Goal: Task Accomplishment & Management: Manage account settings

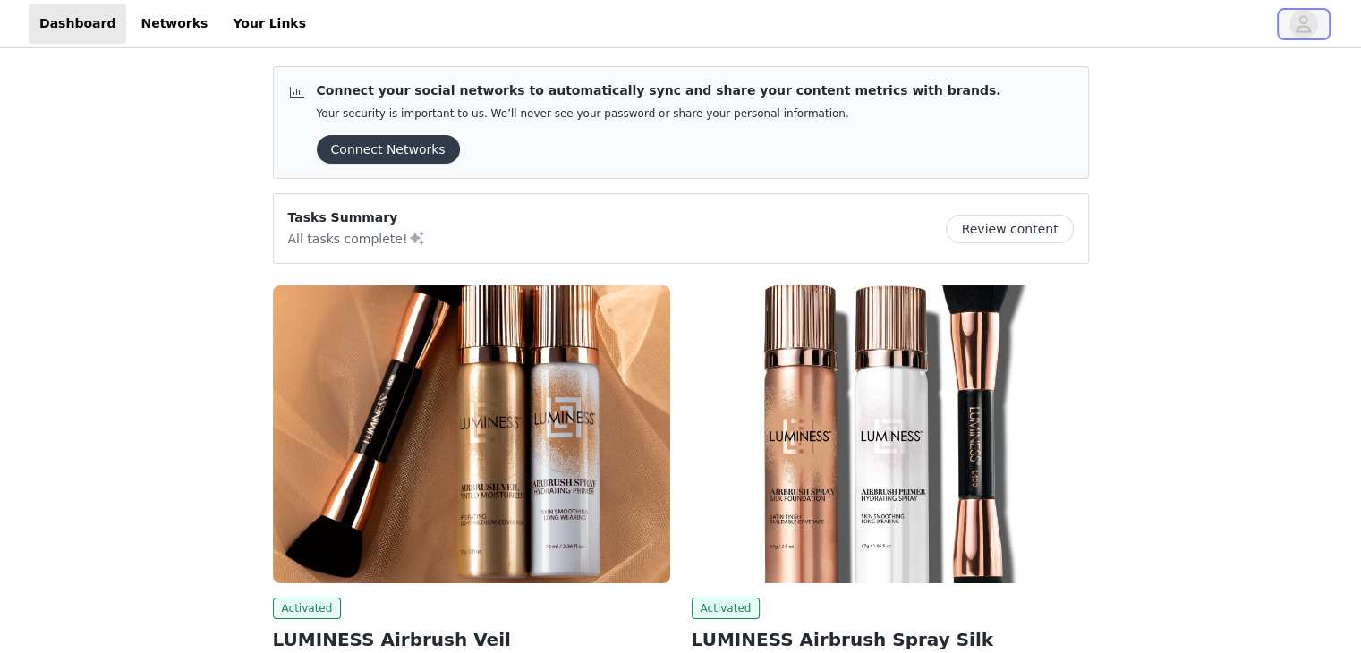
click at [1304, 23] on icon "avatar" at bounding box center [1303, 24] width 17 height 29
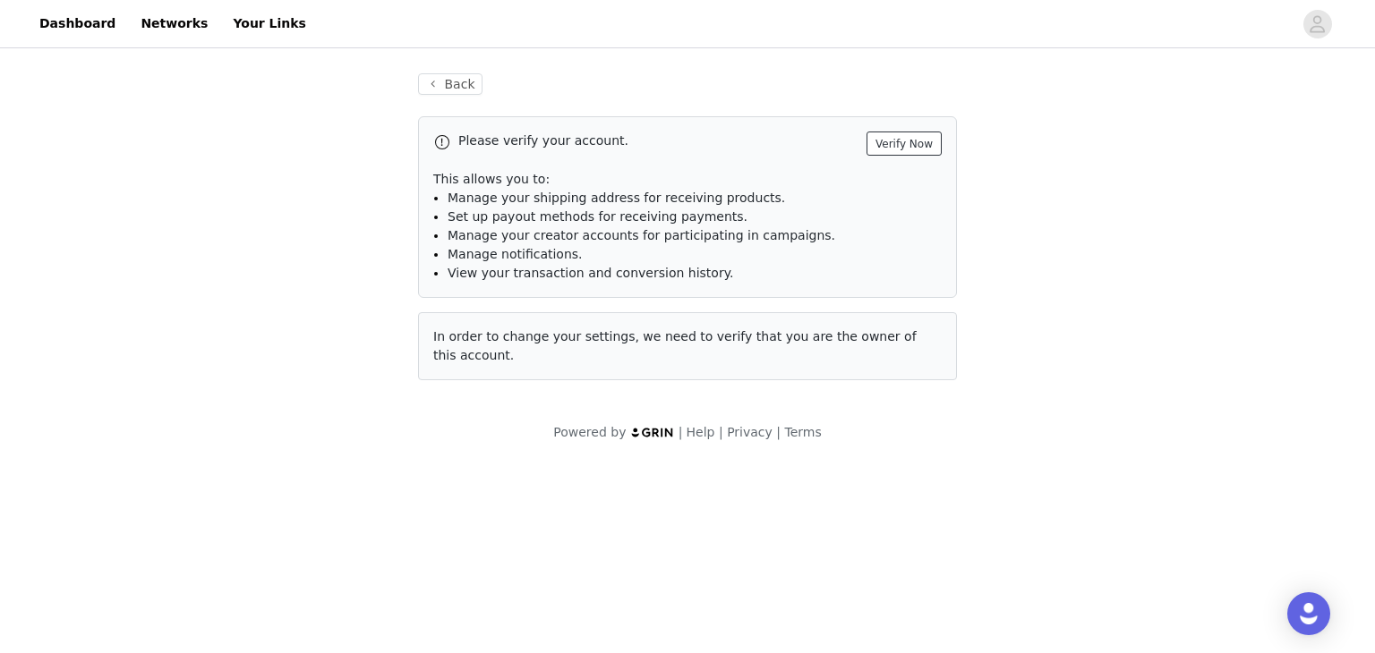
click at [909, 147] on button "Verify Now" at bounding box center [903, 144] width 75 height 24
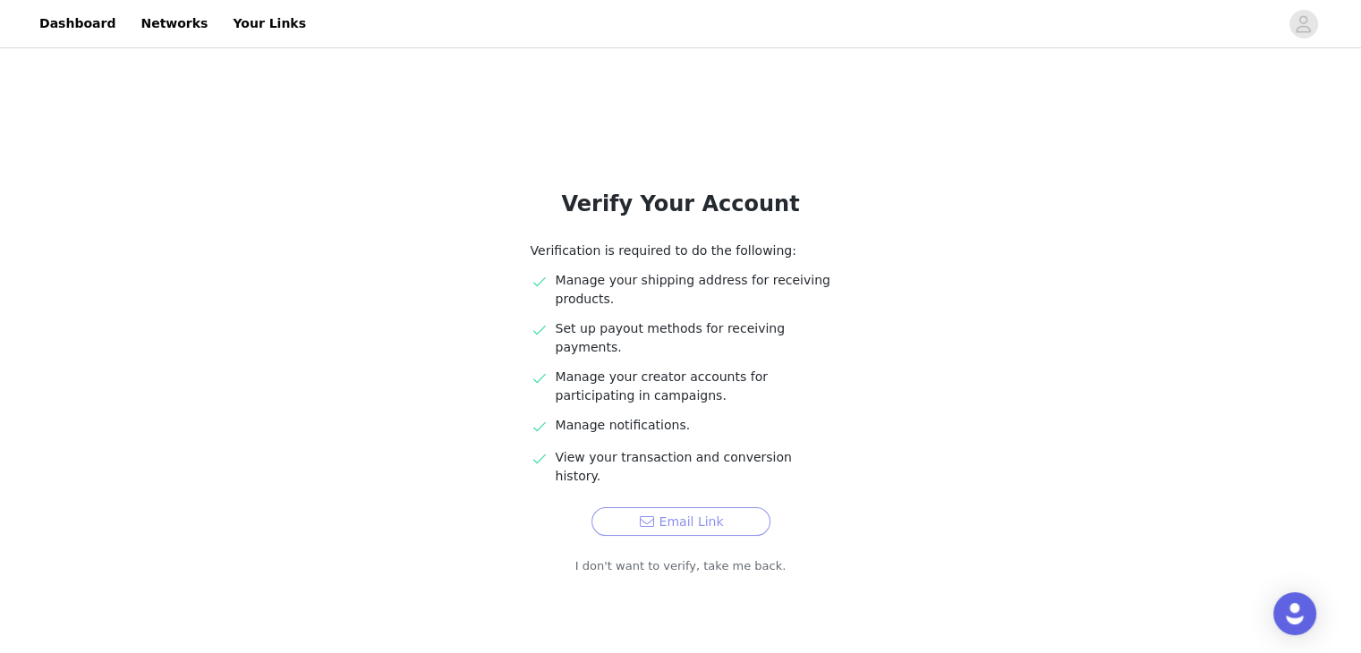
click at [730, 507] on button "Email Link" at bounding box center [681, 521] width 179 height 29
